Goal: Navigation & Orientation: Understand site structure

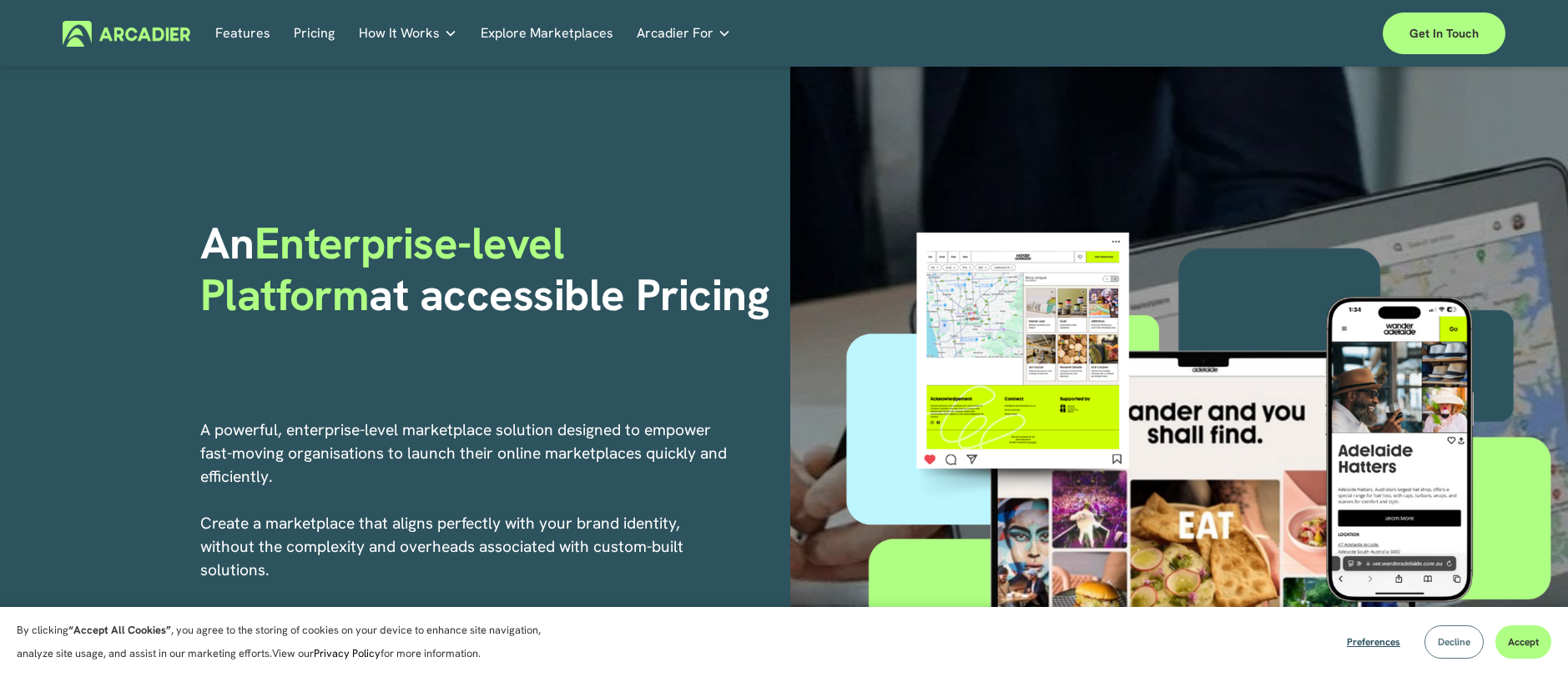
click at [1454, 652] on button "Decline" at bounding box center [1454, 641] width 59 height 33
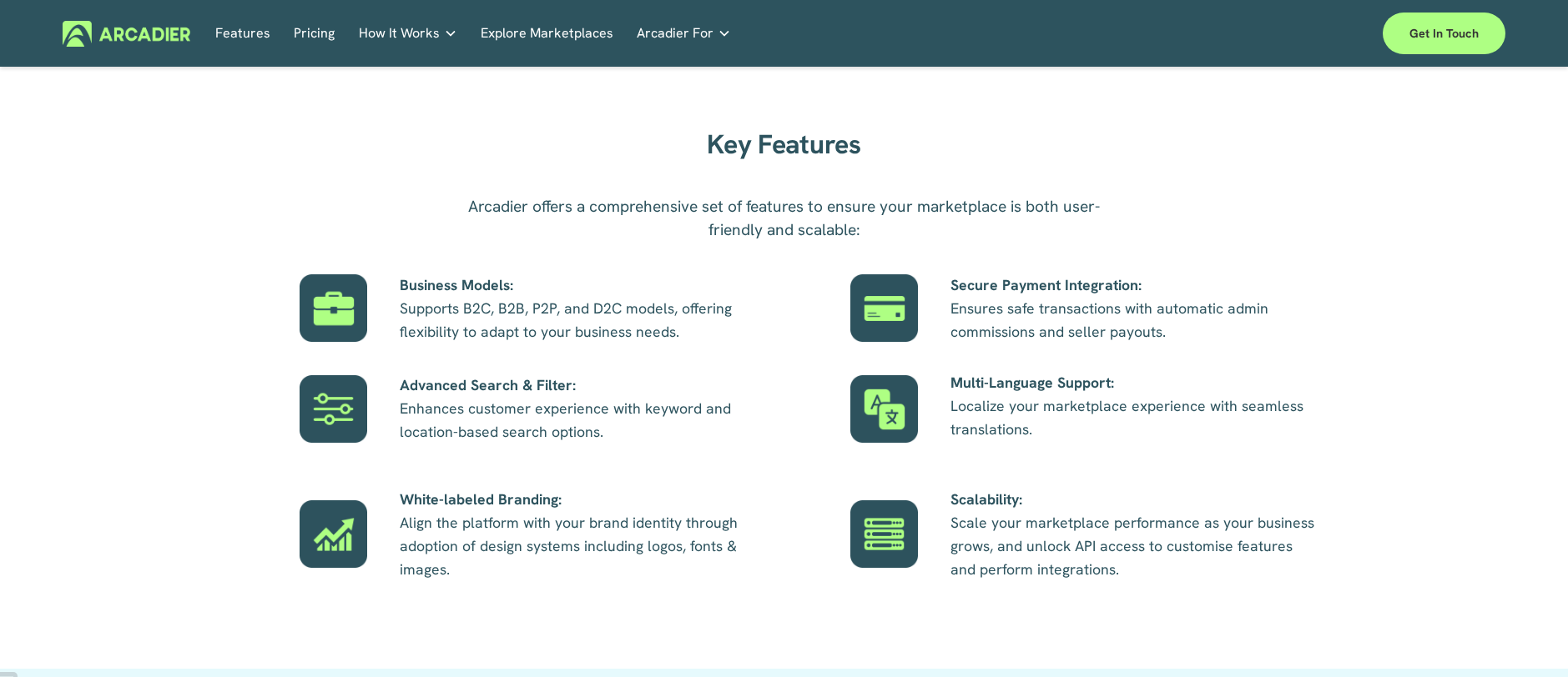
scroll to position [917, 0]
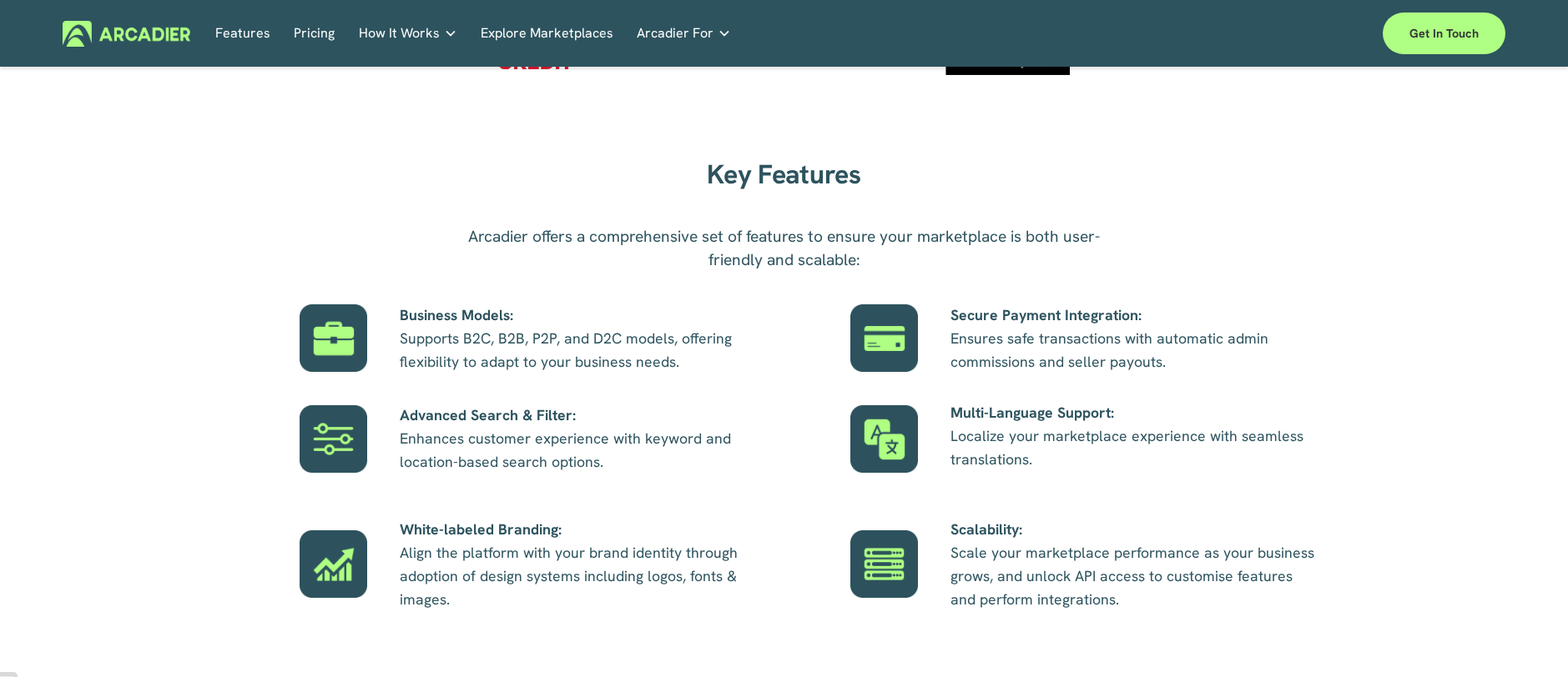
click at [326, 32] on link "Pricing" at bounding box center [314, 32] width 41 height 26
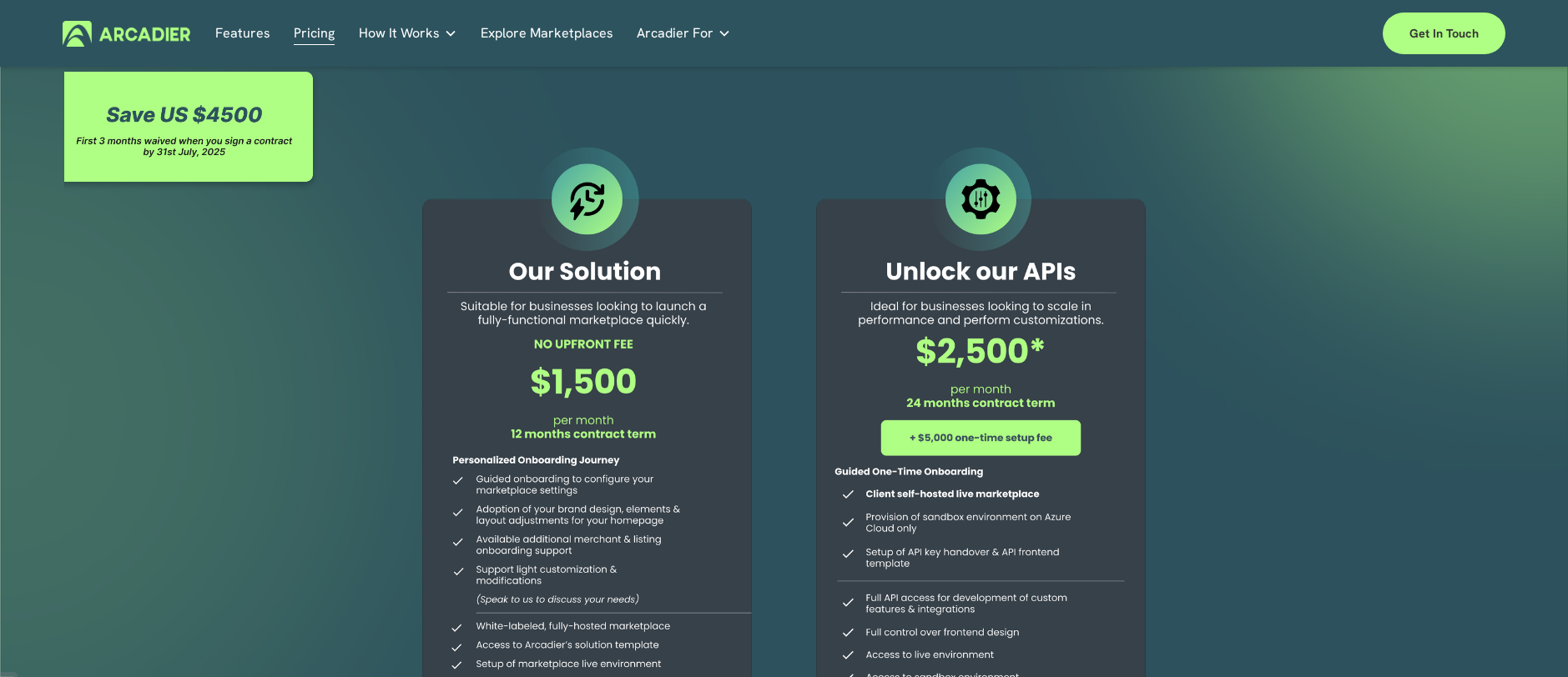
click at [518, 30] on link "Explore Marketplaces" at bounding box center [547, 32] width 133 height 26
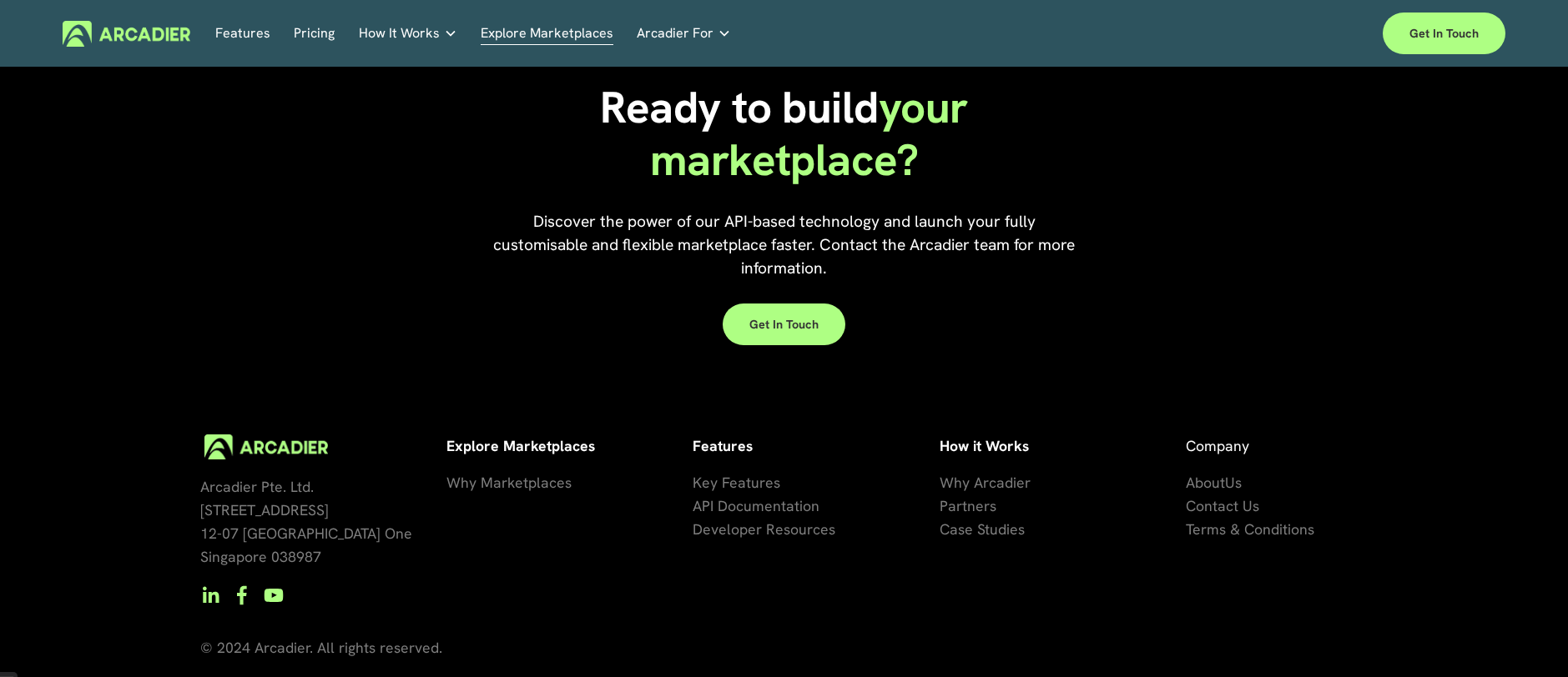
scroll to position [3886, 0]
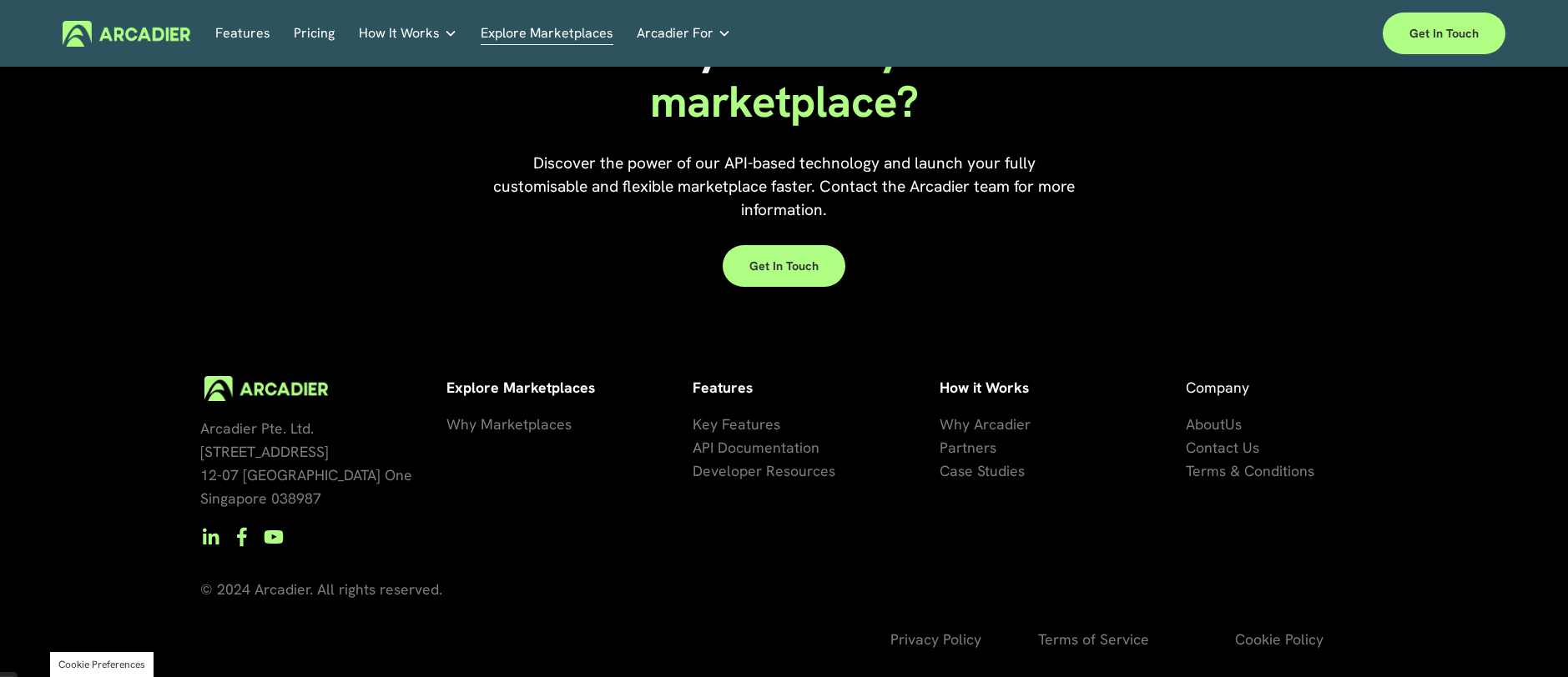
click at [246, 34] on link "Features" at bounding box center [242, 32] width 55 height 26
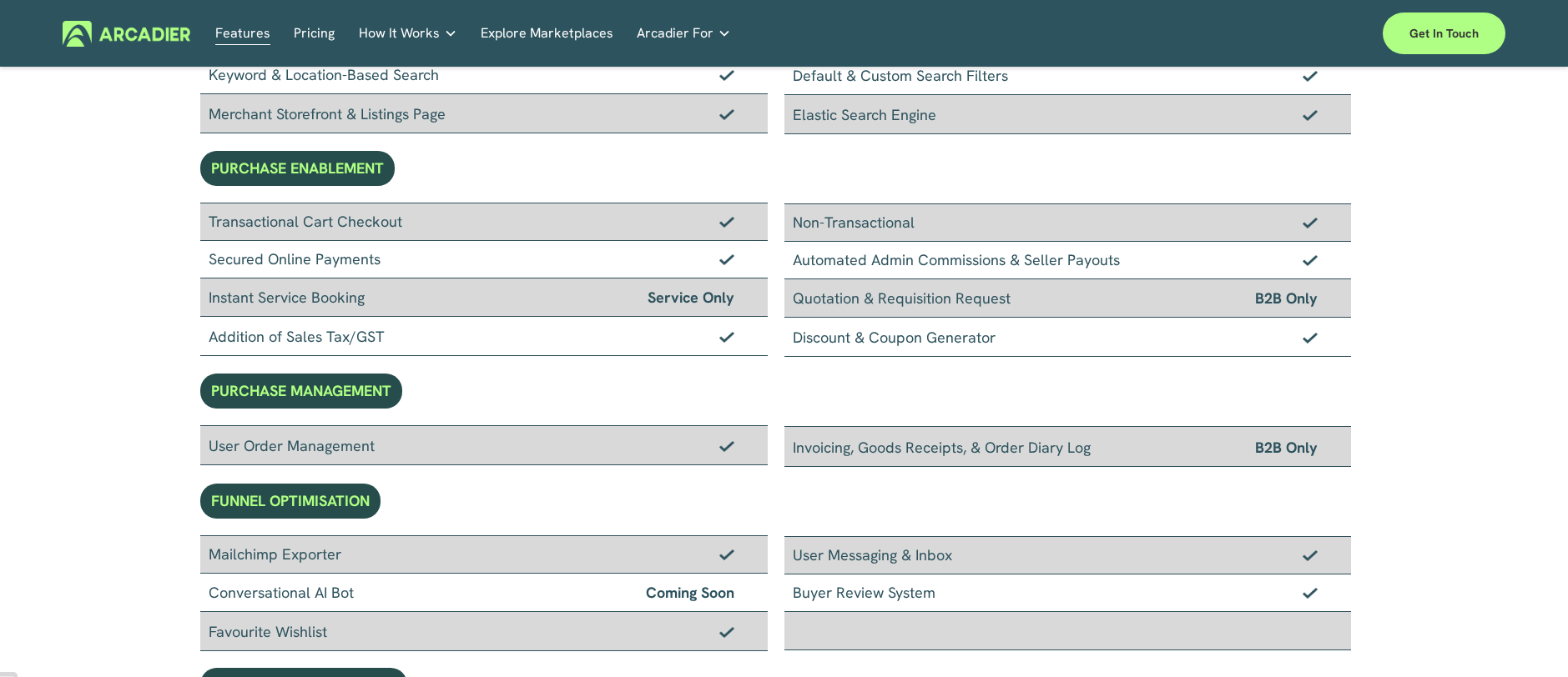
scroll to position [501, 0]
